Goal: Information Seeking & Learning: Compare options

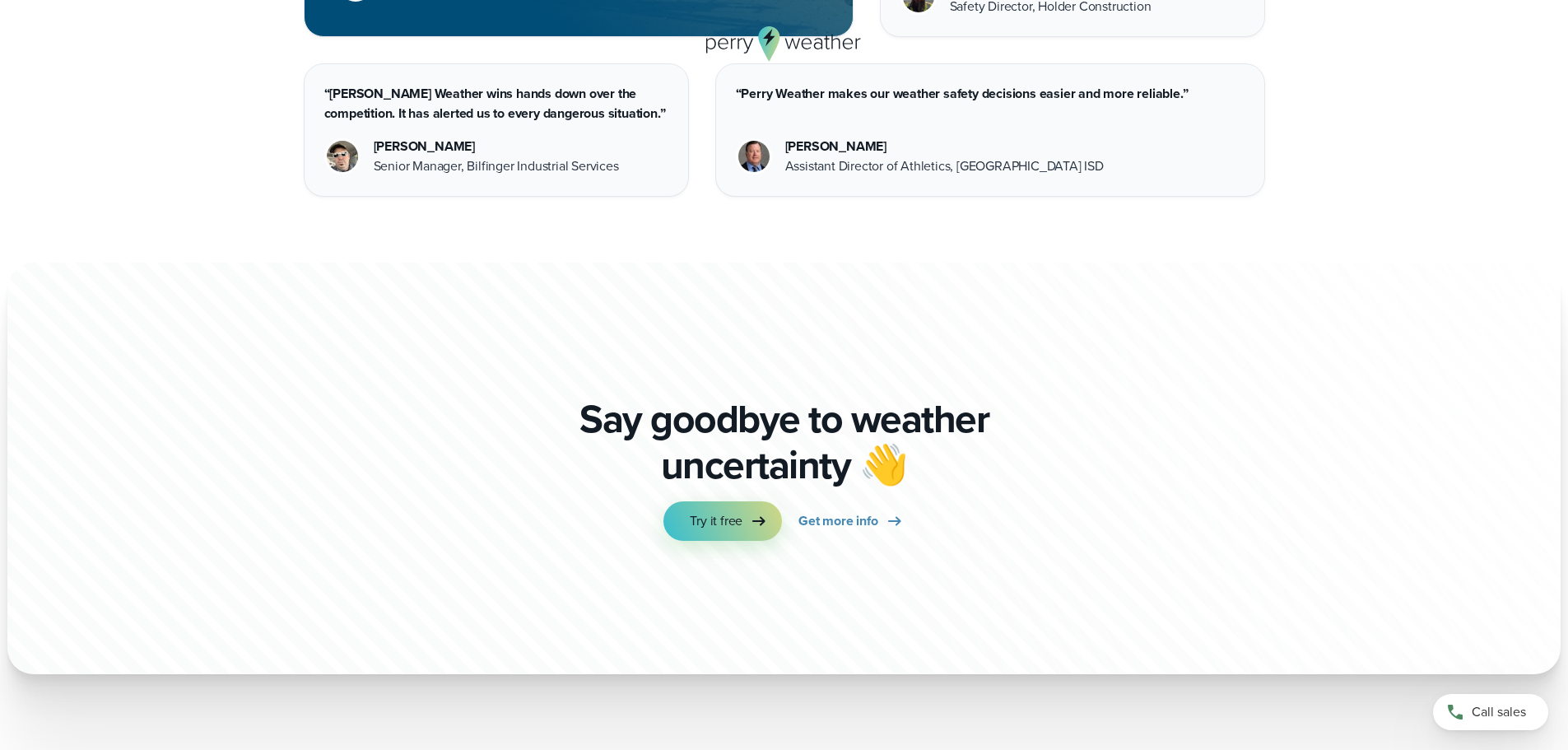
scroll to position [4572, 0]
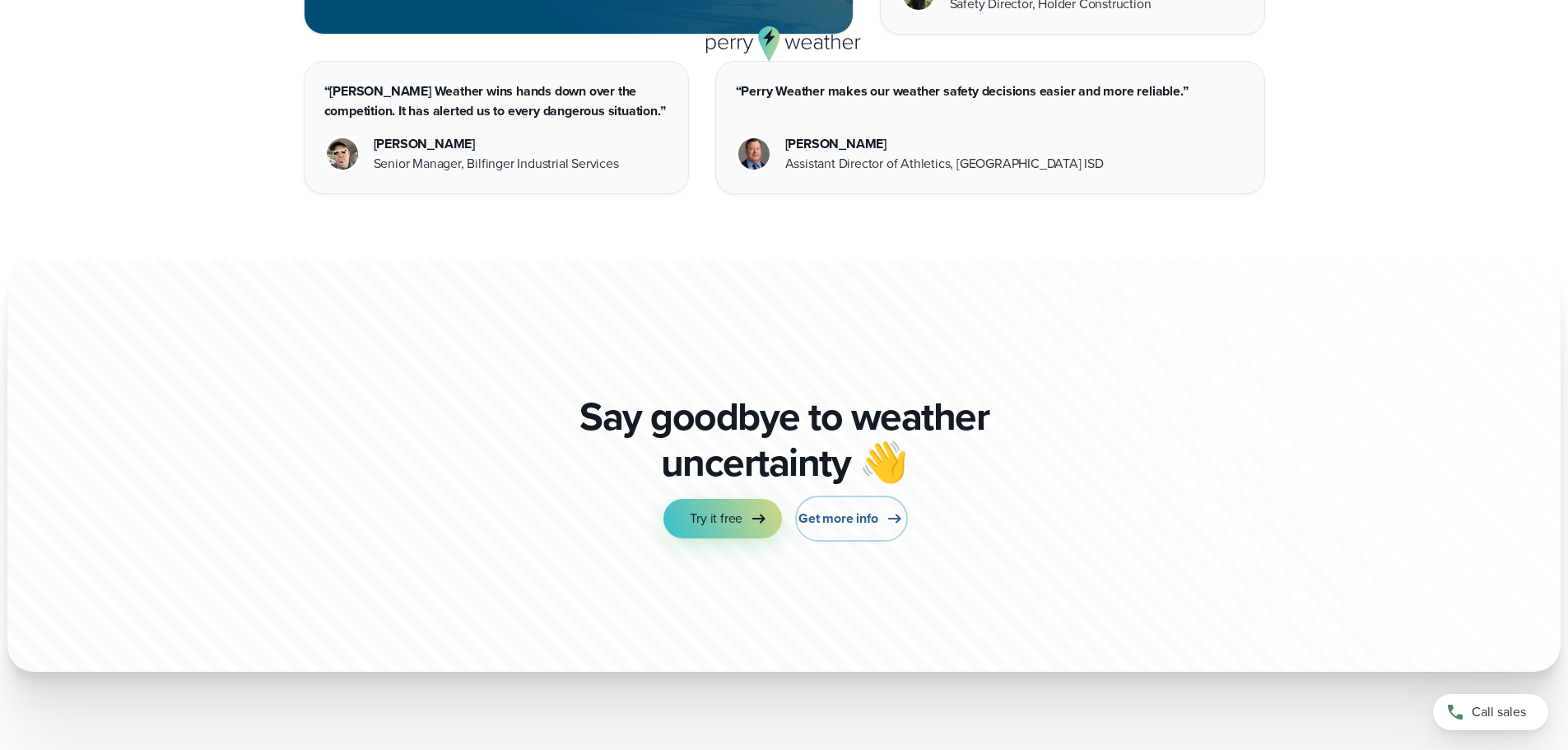
click at [852, 522] on span "Get more info" at bounding box center [838, 519] width 79 height 20
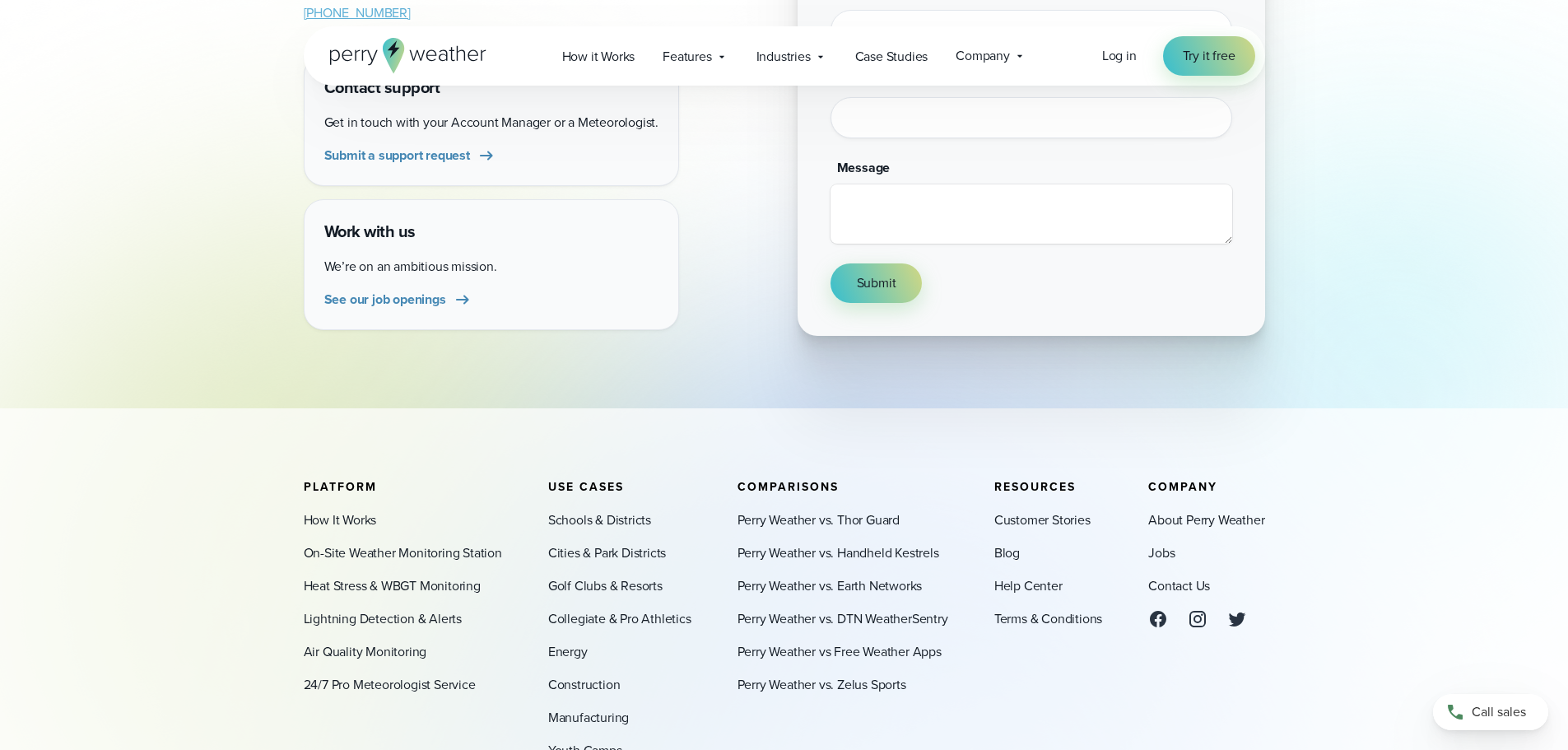
scroll to position [494, 0]
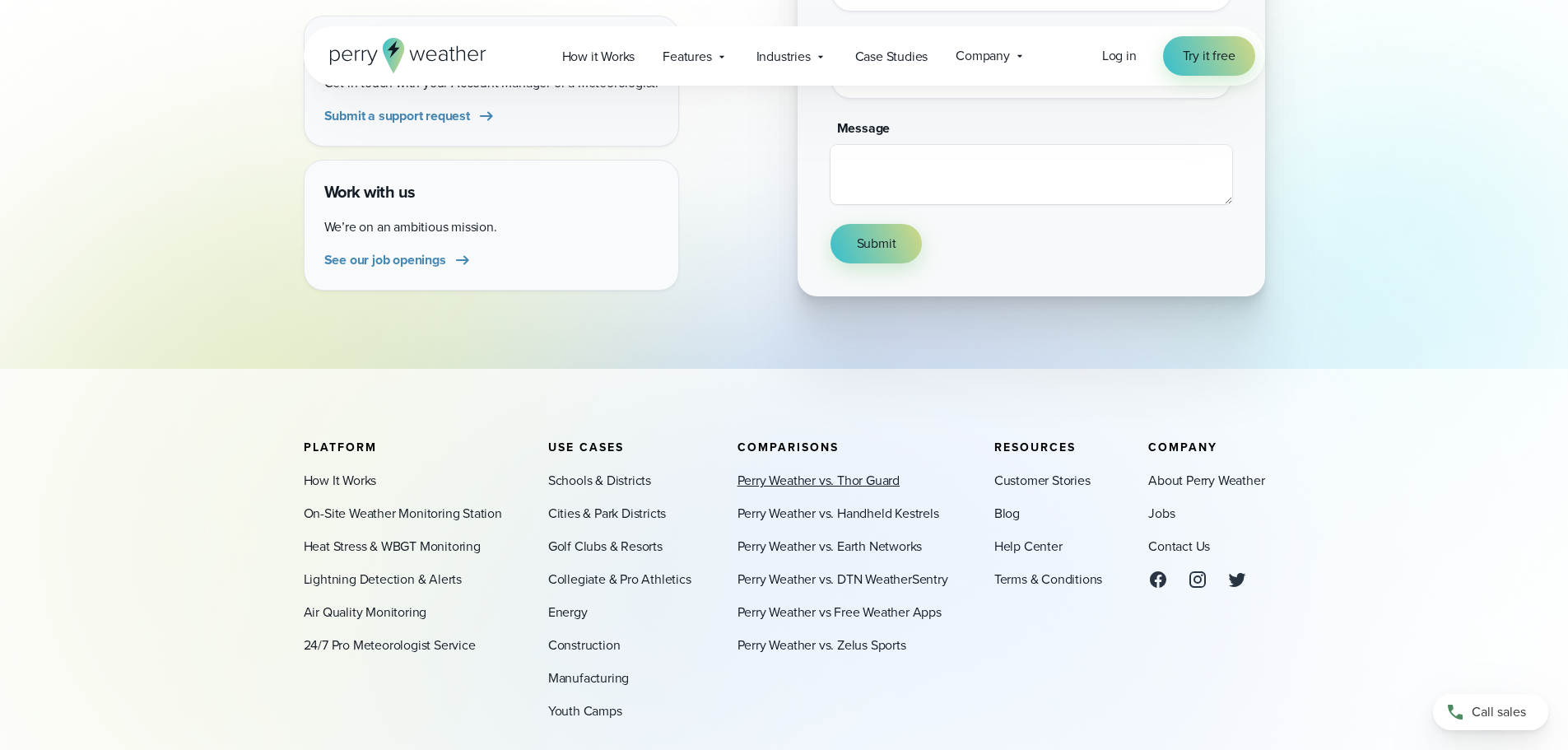
click at [812, 489] on link "Perry Weather vs. Thor Guard" at bounding box center [818, 480] width 162 height 20
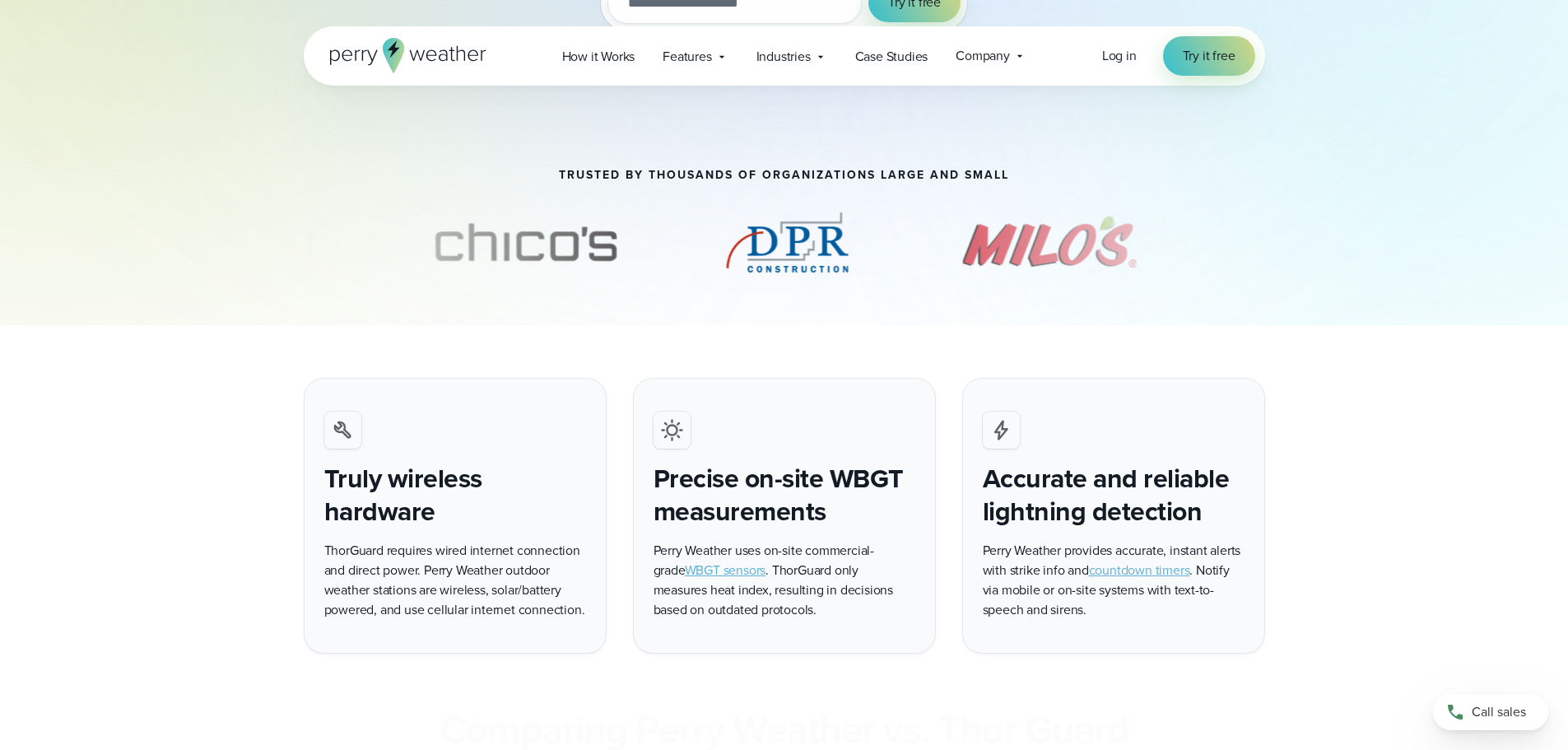
scroll to position [412, 0]
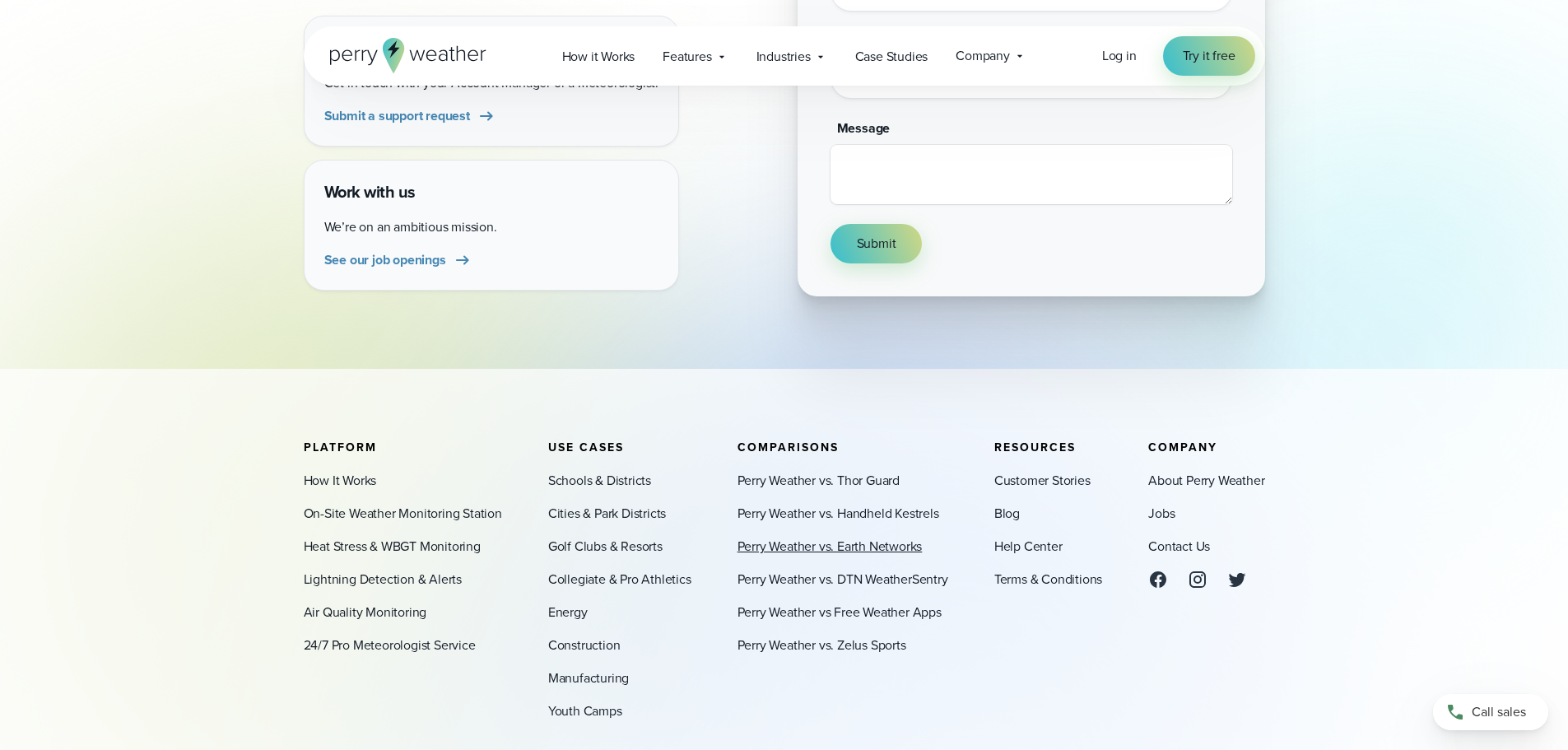
click at [879, 554] on link "Perry Weather vs. Earth Networks" at bounding box center [830, 547] width 186 height 20
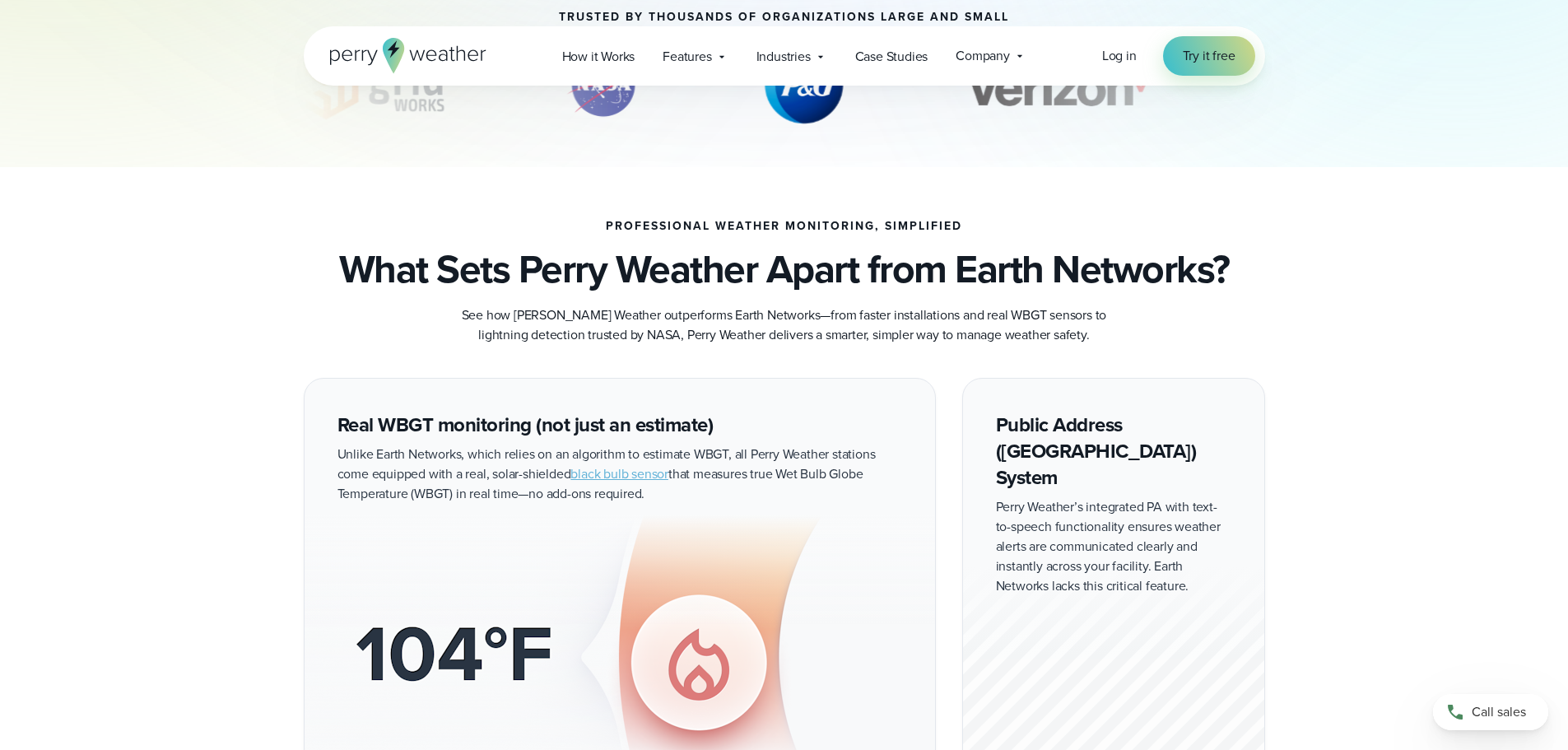
scroll to position [658, 0]
